Goal: Navigation & Orientation: Go to known website

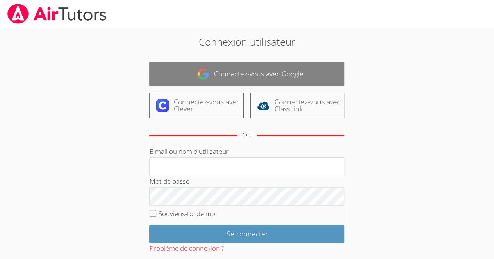
click at [235, 77] on font "Connectez-vous avec Google" at bounding box center [258, 73] width 89 height 9
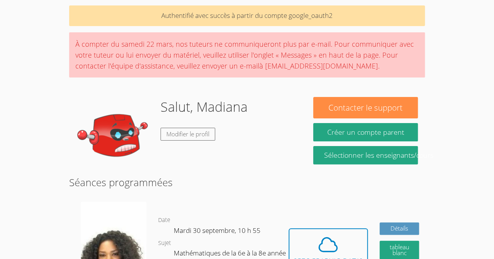
scroll to position [41, 0]
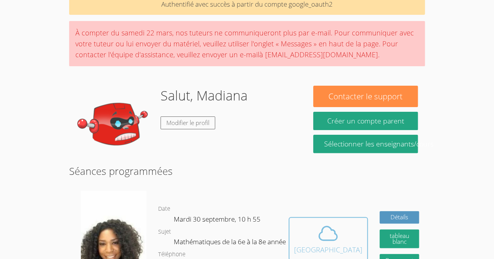
click at [320, 236] on icon at bounding box center [328, 234] width 22 height 22
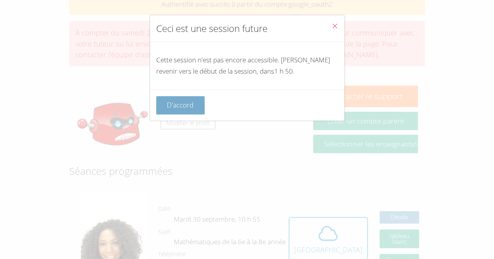
click at [193, 113] on button "D'accord" at bounding box center [180, 105] width 49 height 18
